Goal: Task Accomplishment & Management: Use online tool/utility

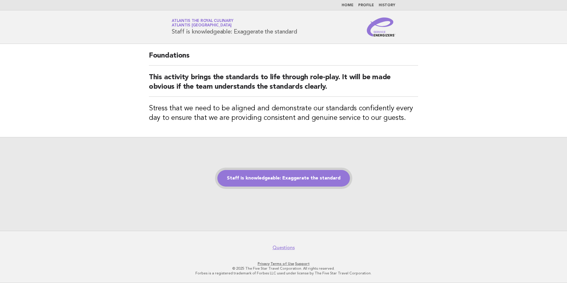
click at [281, 179] on link "Staff is knowledgeable: Exaggerate the standard" at bounding box center [283, 178] width 133 height 17
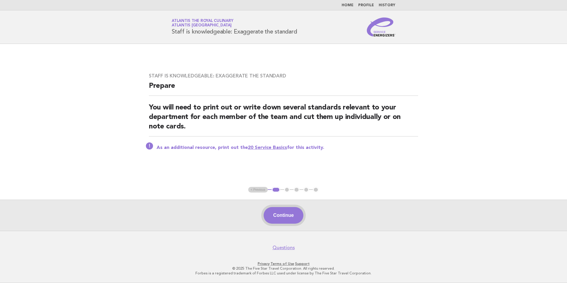
click at [286, 217] on button "Continue" at bounding box center [283, 215] width 39 height 17
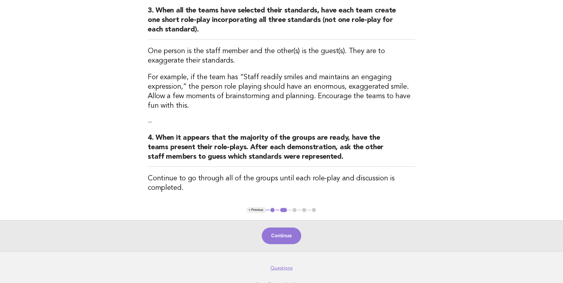
scroll to position [178, 0]
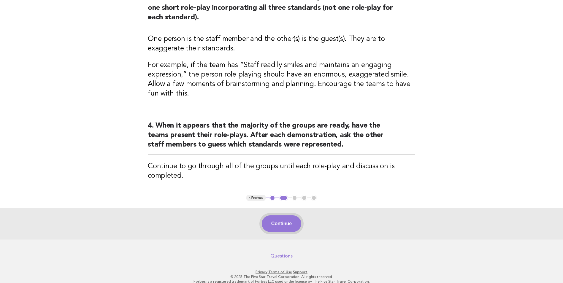
click at [285, 220] on button "Continue" at bounding box center [281, 223] width 39 height 17
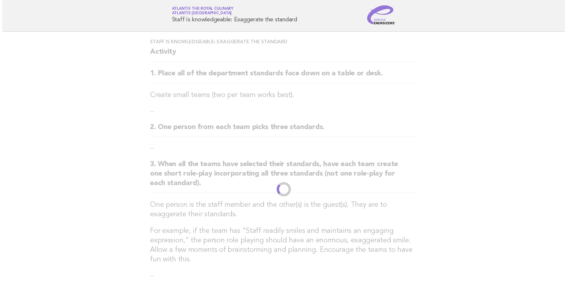
scroll to position [0, 0]
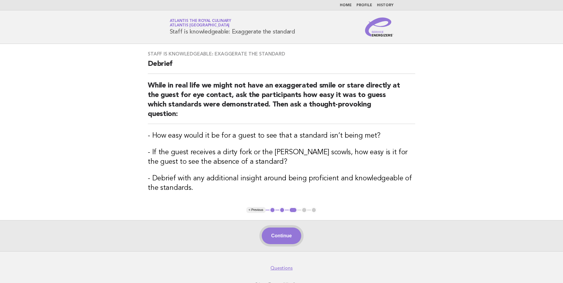
click at [282, 228] on button "Continue" at bounding box center [281, 236] width 39 height 17
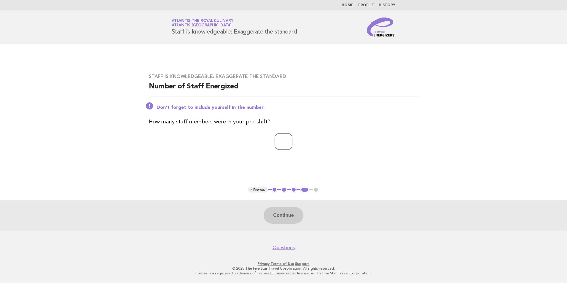
click at [277, 142] on input "number" at bounding box center [284, 141] width 18 height 17
type input "**"
click at [293, 215] on button "Continue" at bounding box center [283, 215] width 39 height 17
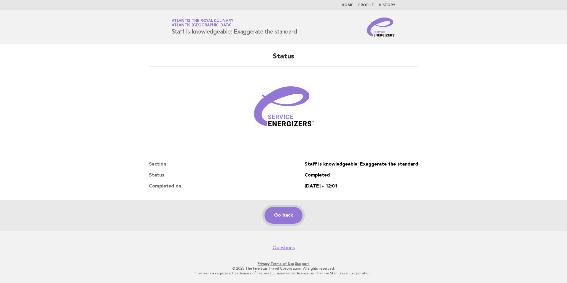
click at [288, 215] on link "Go back" at bounding box center [284, 215] width 38 height 17
